Goal: Transaction & Acquisition: Book appointment/travel/reservation

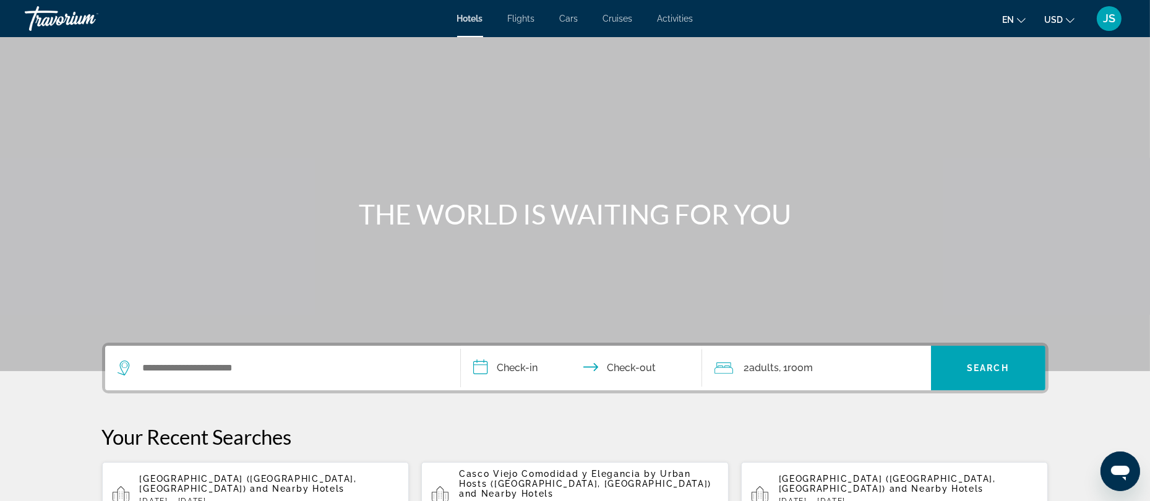
click at [1110, 18] on span "JS" at bounding box center [1109, 18] width 12 height 12
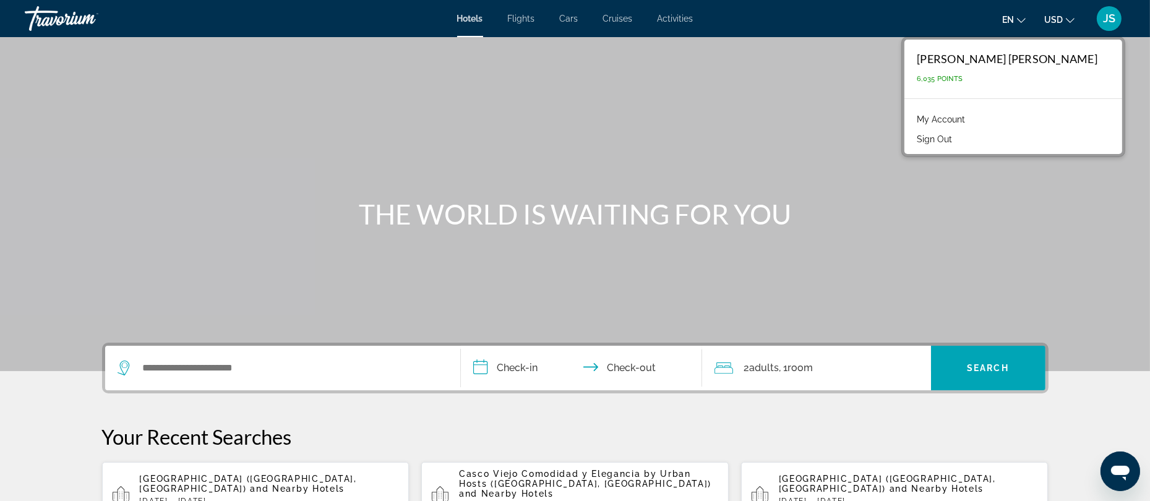
click at [971, 118] on link "My Account" at bounding box center [940, 119] width 61 height 16
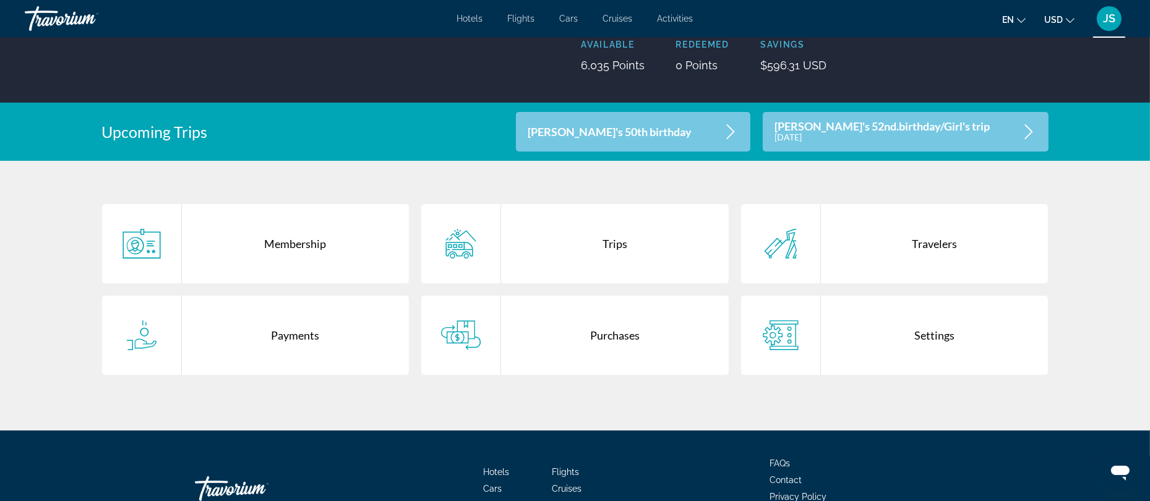
scroll to position [179, 0]
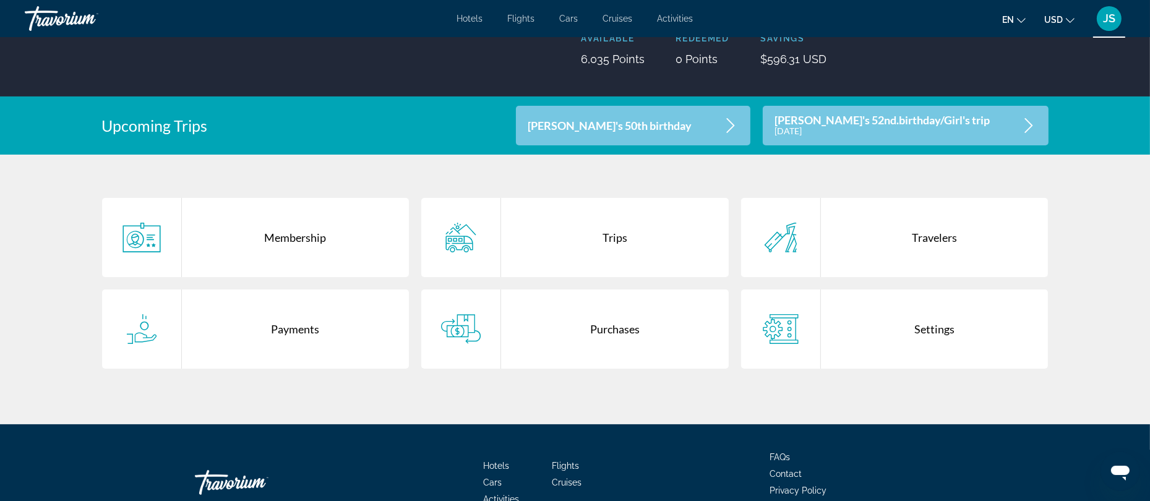
click at [614, 239] on div "Trips" at bounding box center [615, 237] width 228 height 79
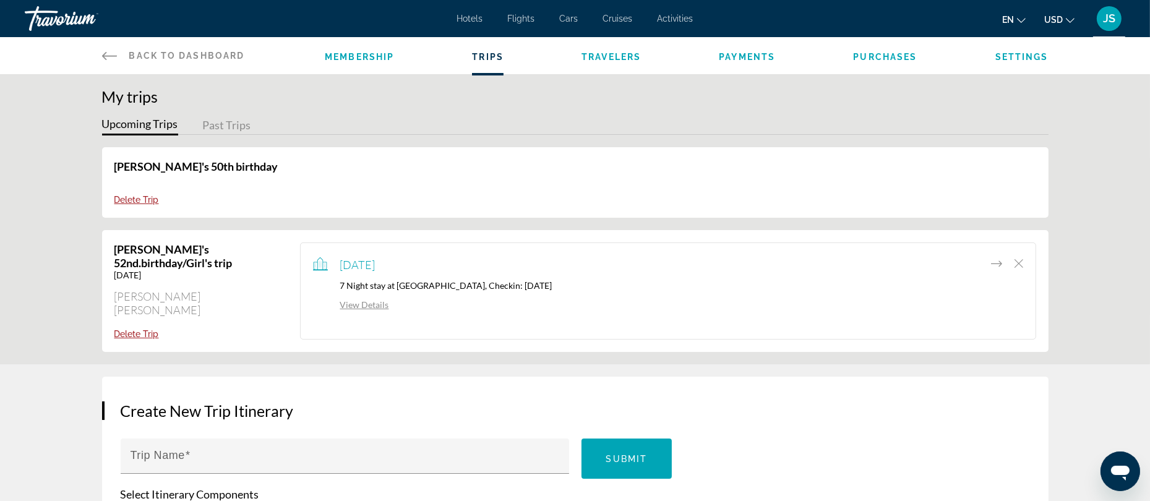
click at [354, 306] on link "View Details" at bounding box center [351, 304] width 76 height 11
click at [216, 54] on span "Back to Dashboard" at bounding box center [187, 56] width 116 height 10
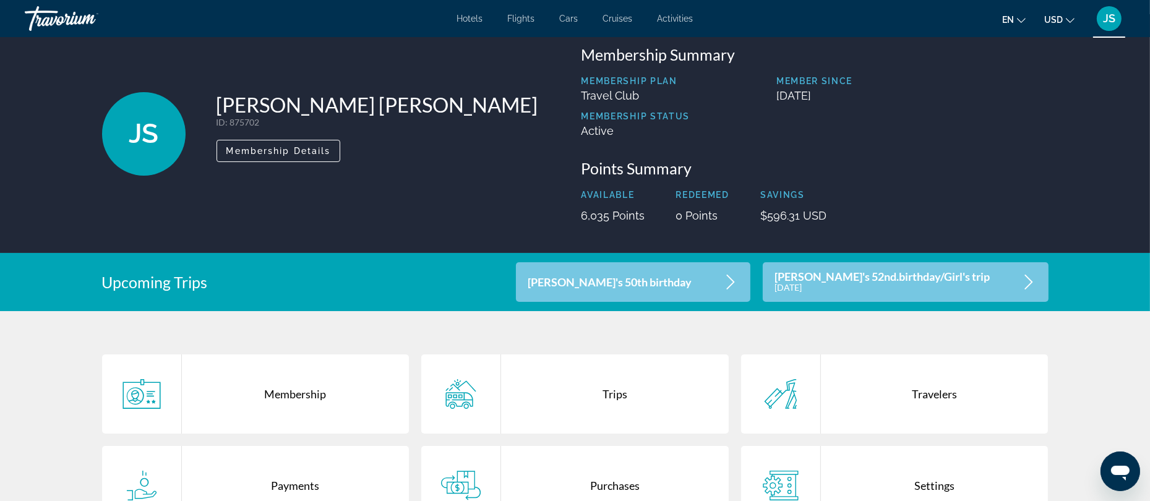
scroll to position [21, 0]
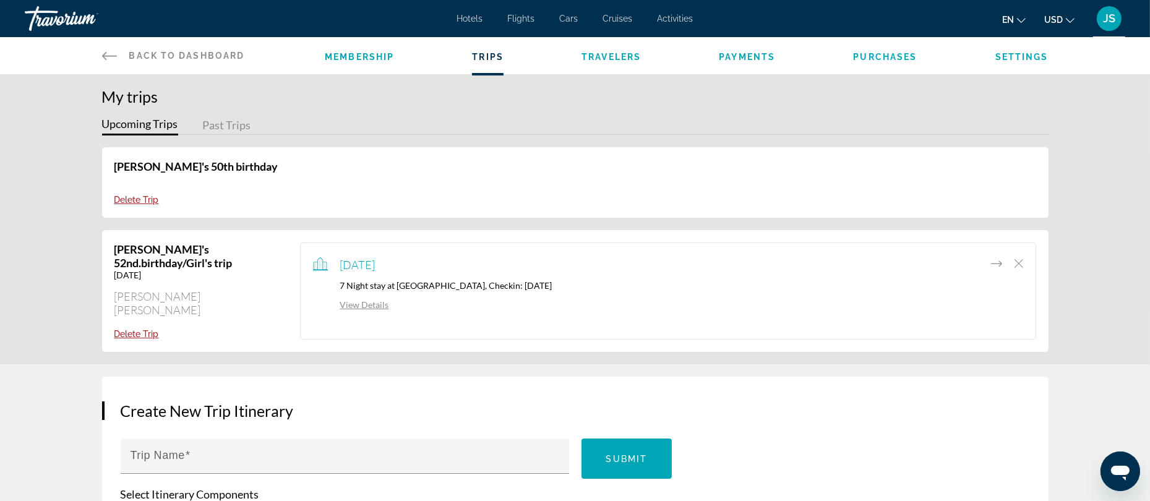
click at [165, 51] on span "Back to Dashboard" at bounding box center [187, 56] width 116 height 10
click at [481, 16] on span "Hotels" at bounding box center [470, 19] width 26 height 10
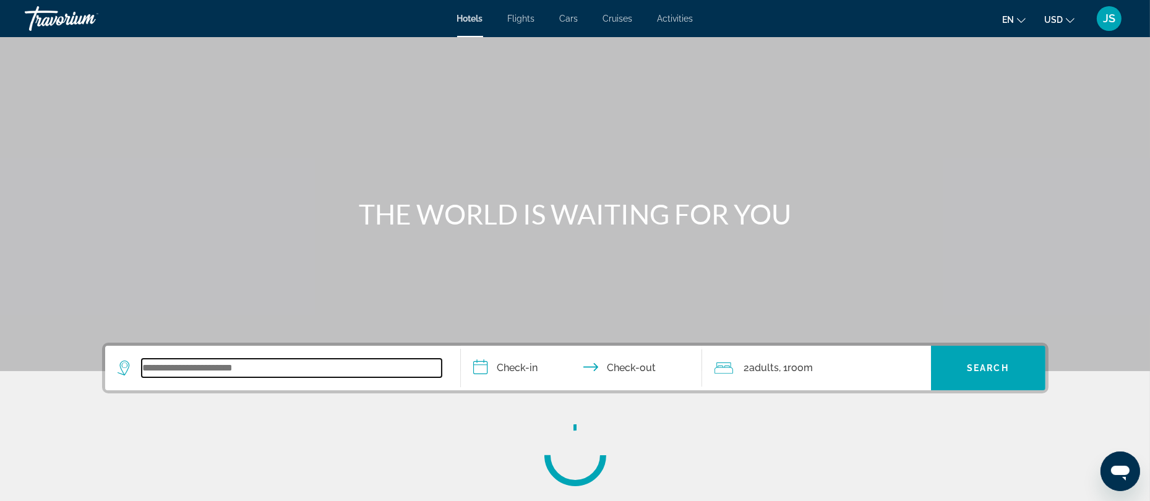
click at [227, 374] on input "Search widget" at bounding box center [292, 368] width 300 height 19
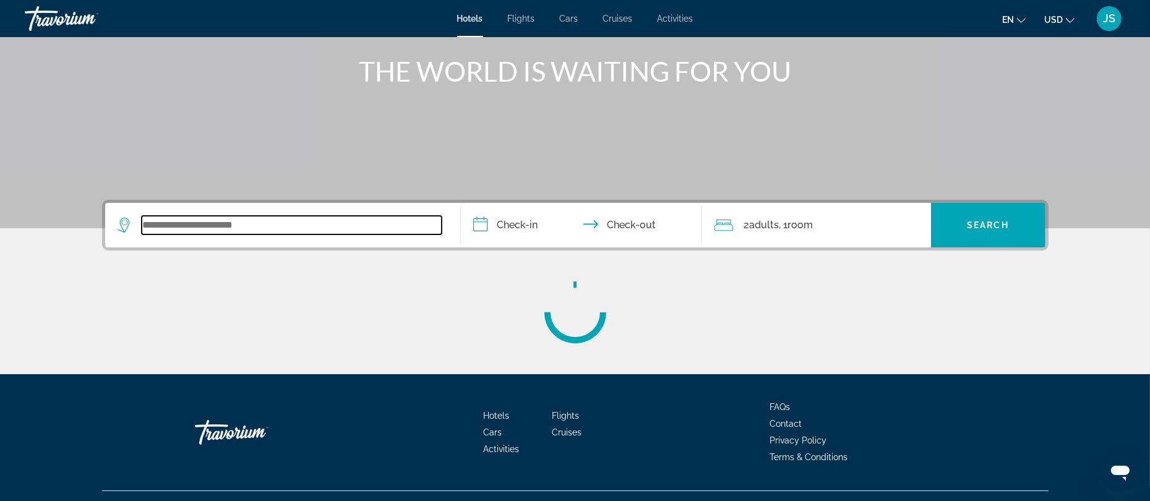
scroll to position [166, 0]
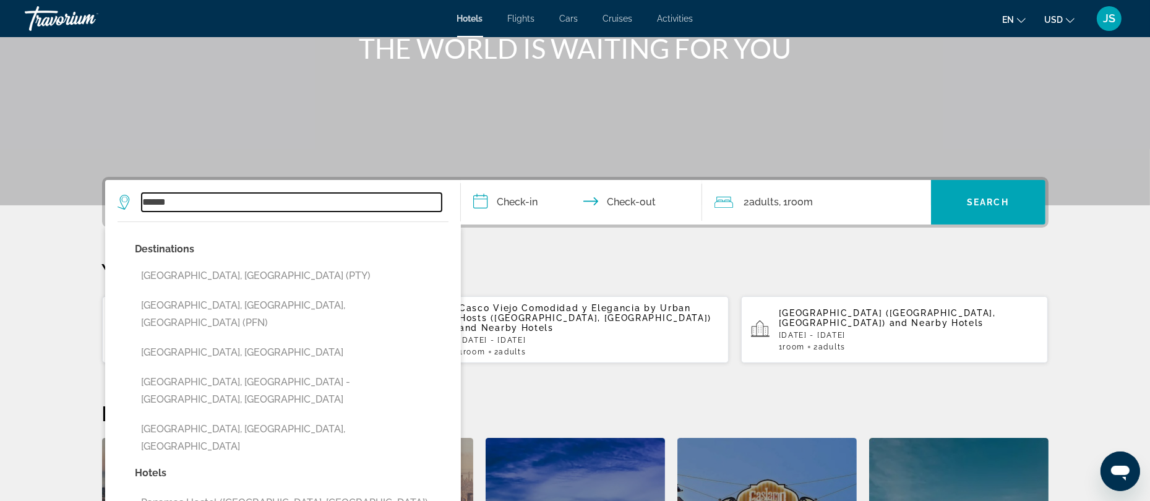
type input "******"
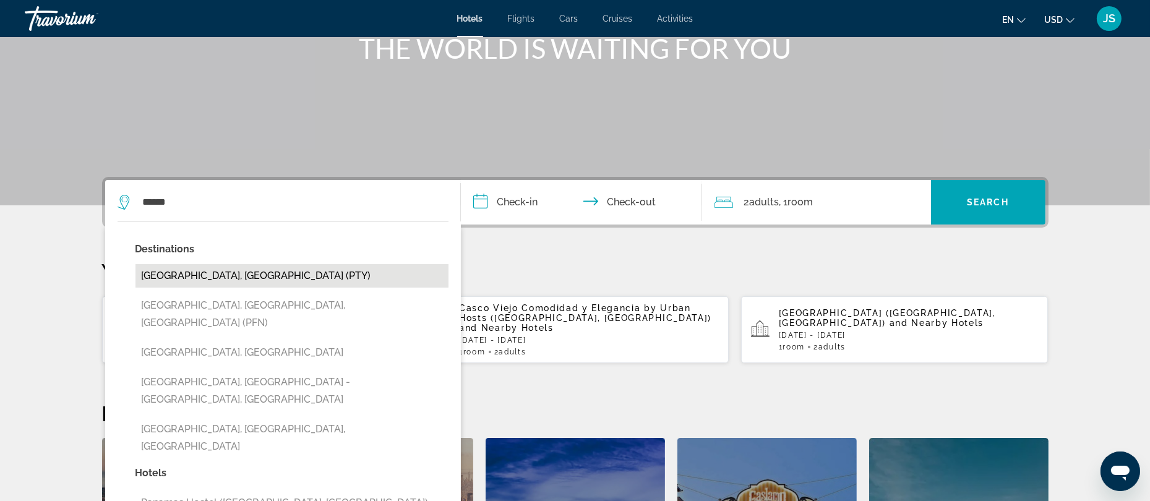
click at [225, 276] on button "Panama City, Panama (PTY)" at bounding box center [291, 276] width 313 height 24
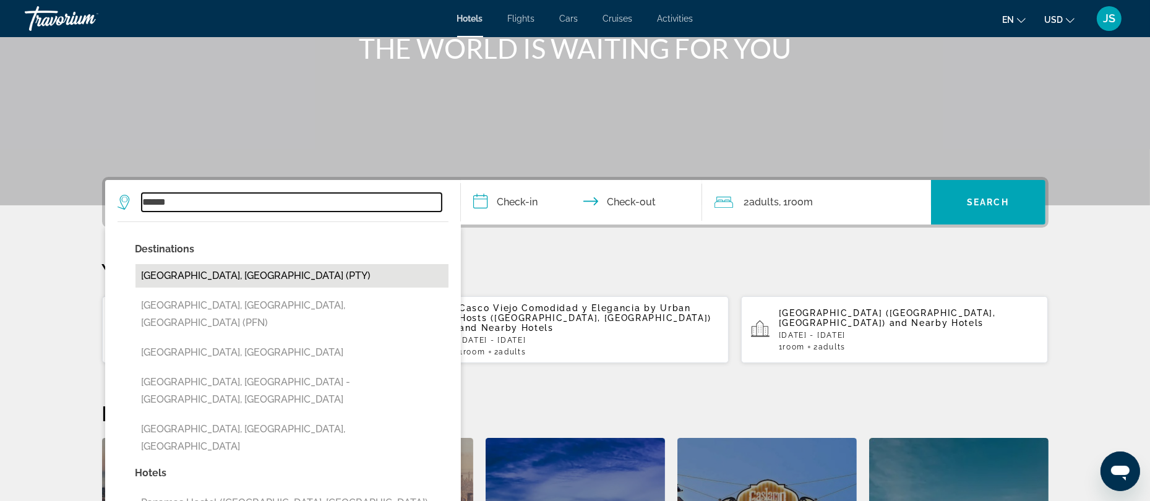
type input "**********"
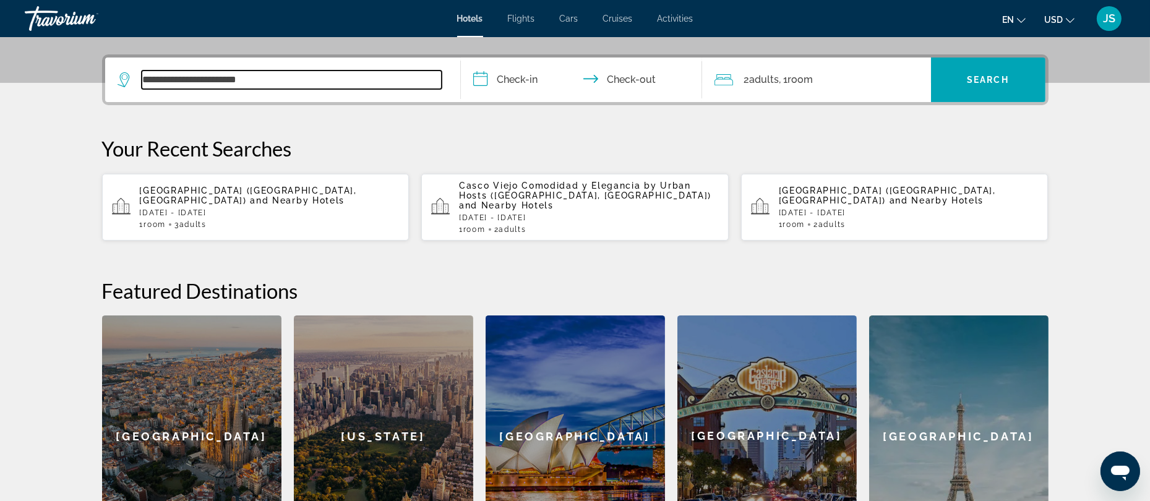
scroll to position [302, 0]
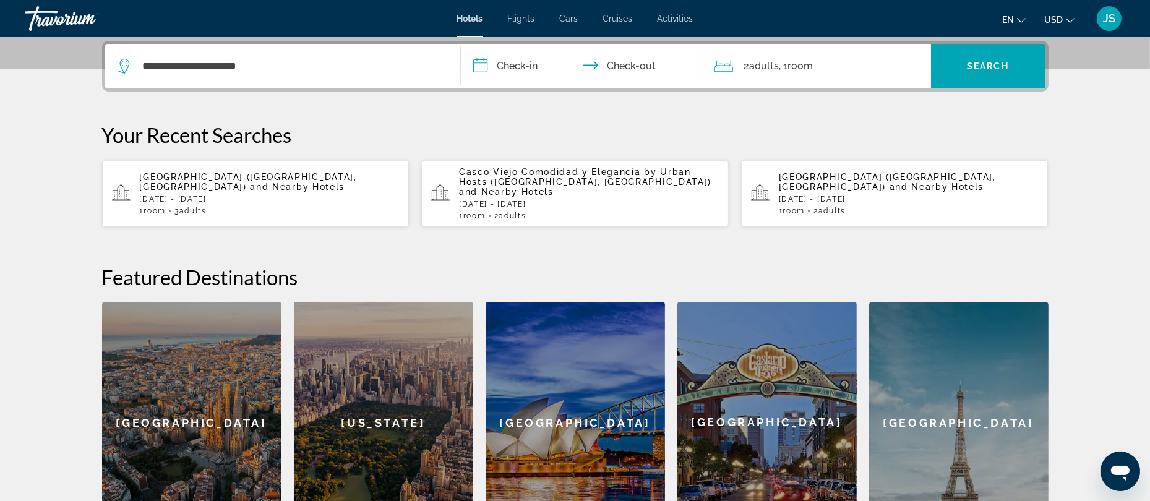
click at [524, 64] on input "**********" at bounding box center [584, 68] width 246 height 48
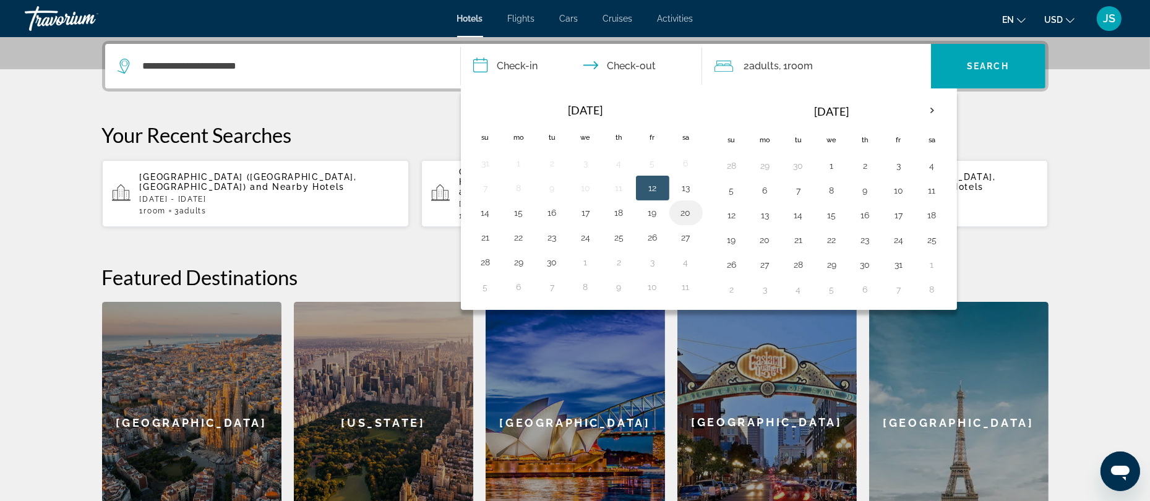
click at [688, 216] on button "20" at bounding box center [686, 212] width 20 height 17
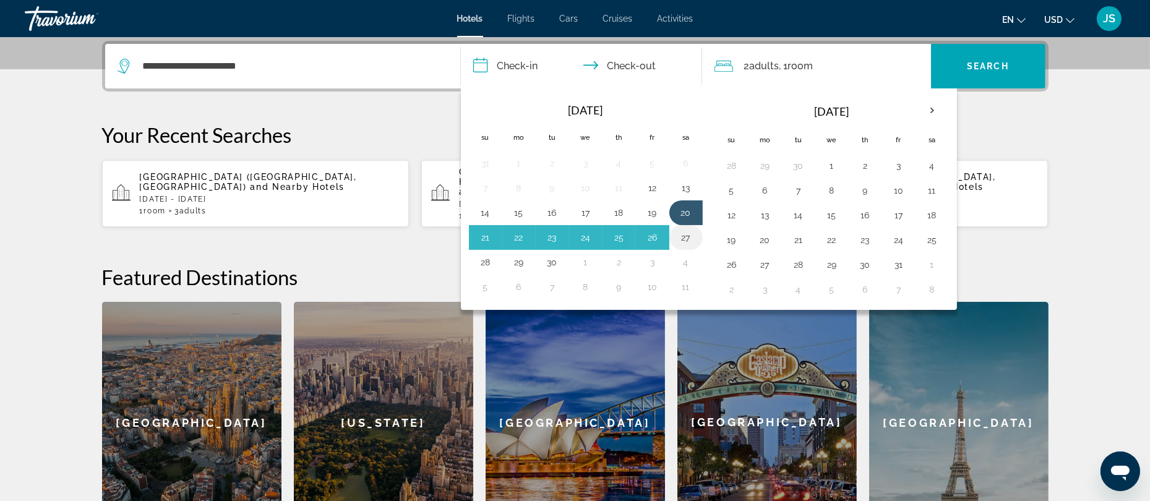
click at [689, 238] on button "27" at bounding box center [686, 237] width 20 height 17
type input "**********"
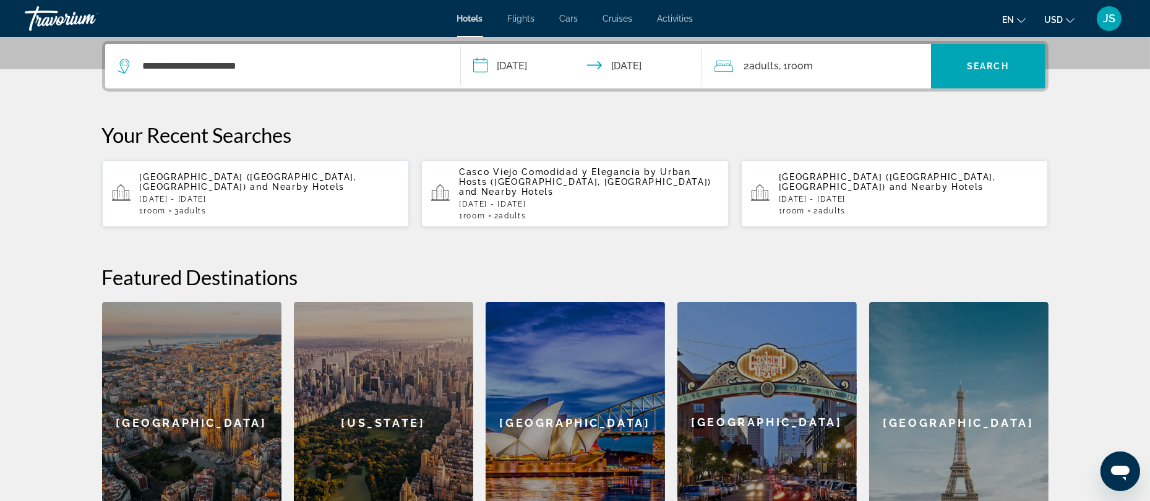
click at [777, 68] on span "Adults" at bounding box center [765, 66] width 30 height 12
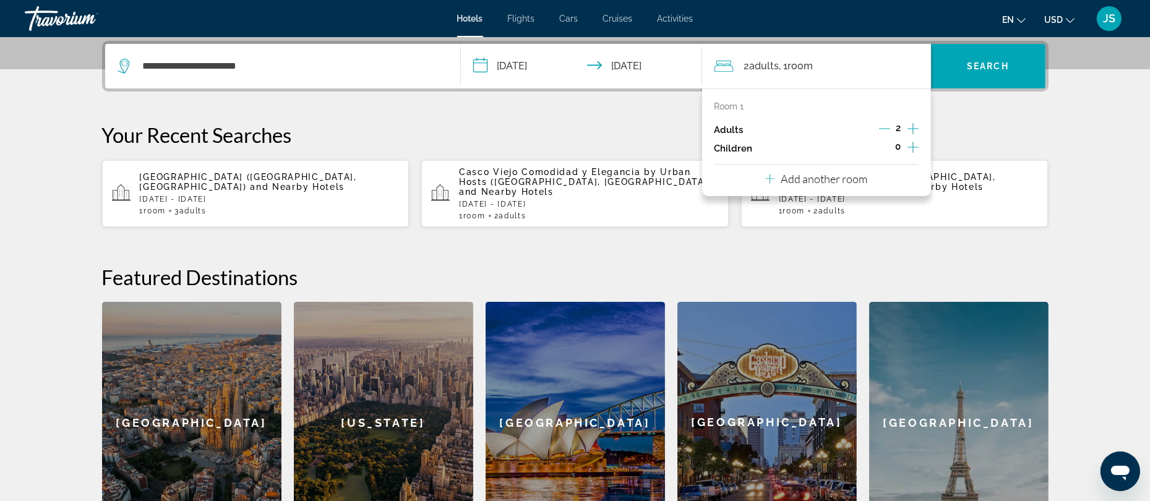
click at [910, 127] on icon "Increment adults" at bounding box center [912, 128] width 11 height 11
click at [841, 178] on p "Add another room" at bounding box center [824, 179] width 87 height 14
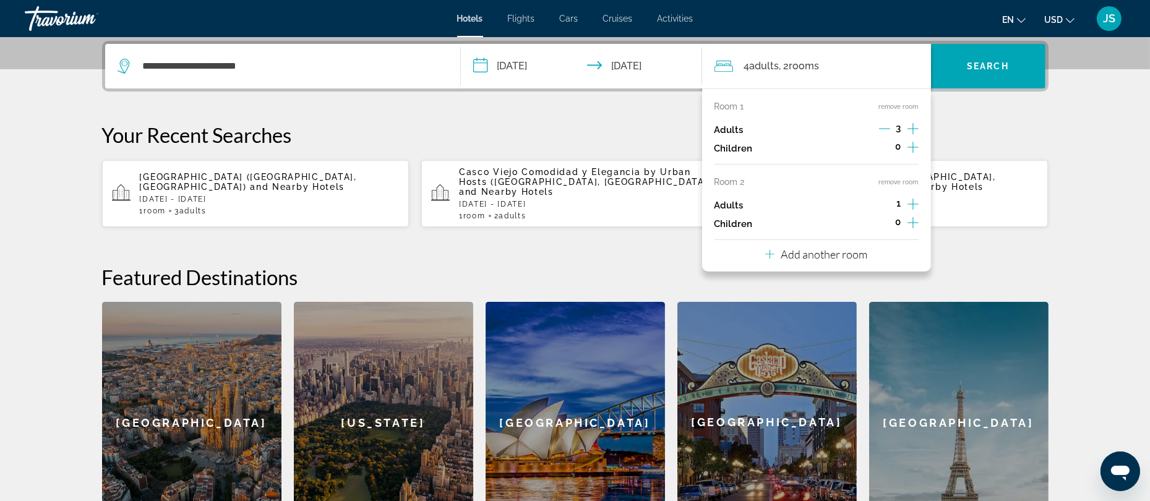
click at [839, 256] on p "Add another room" at bounding box center [824, 254] width 87 height 14
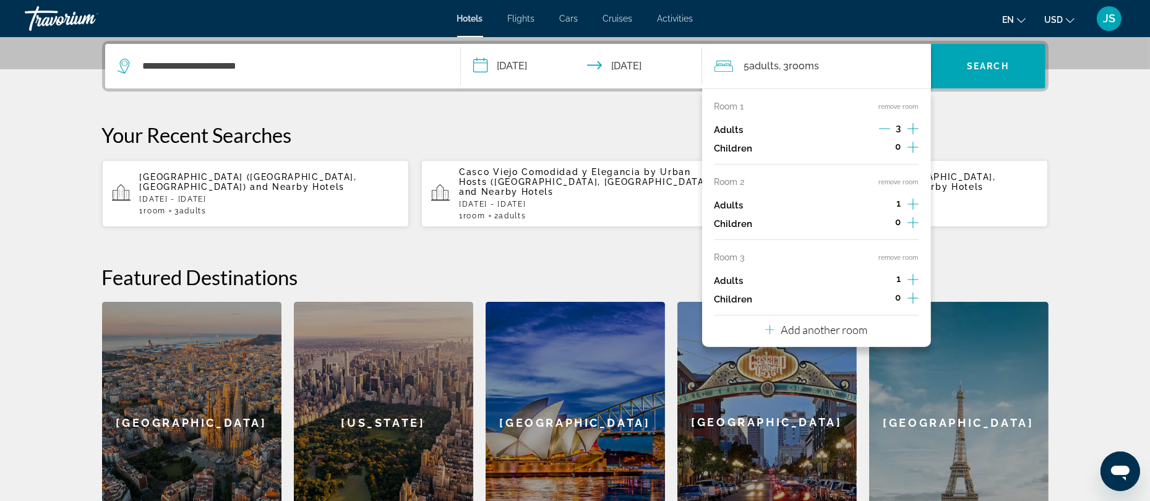
click at [888, 129] on icon "Decrement adults" at bounding box center [884, 128] width 11 height 11
click at [989, 61] on span "Search" at bounding box center [988, 66] width 42 height 10
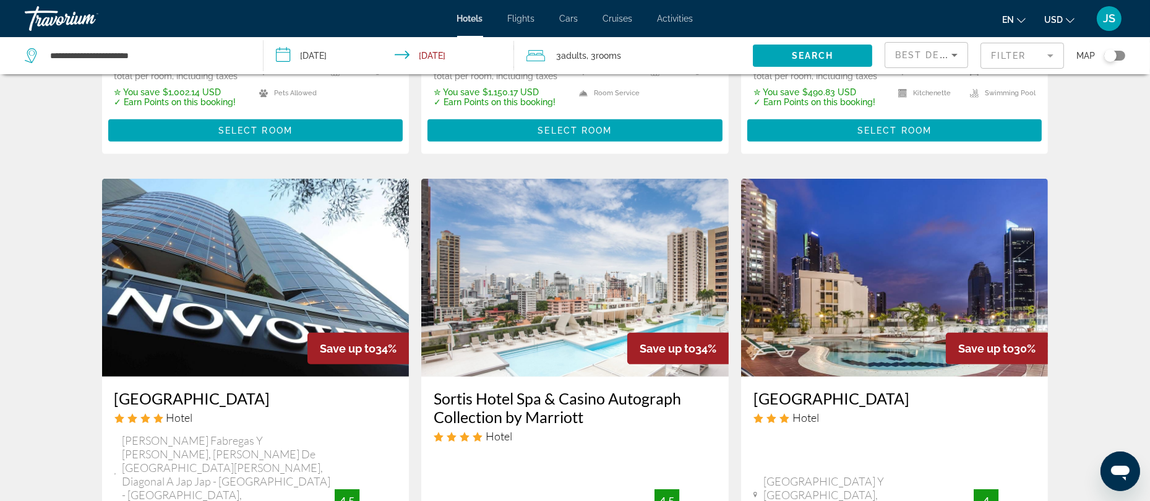
scroll to position [899, 0]
